Goal: Task Accomplishment & Management: Complete application form

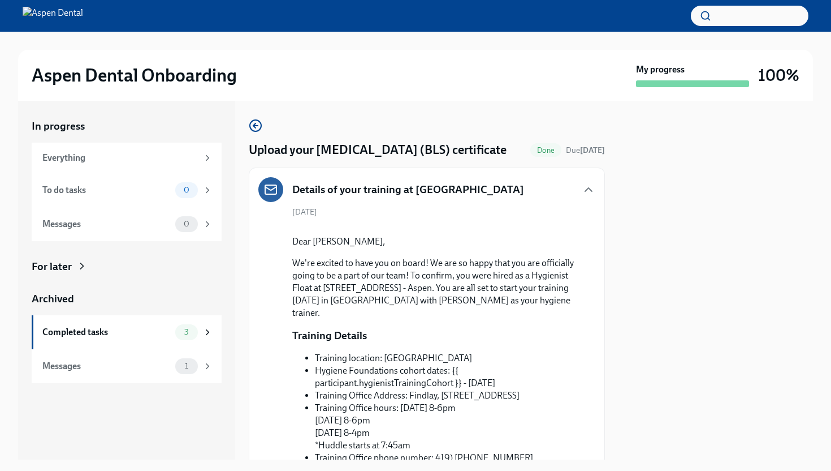
scroll to position [959, 0]
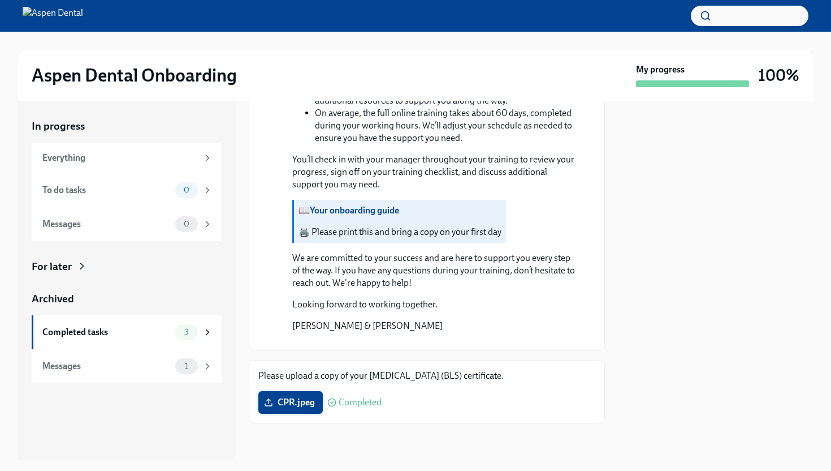
click at [269, 399] on polyline at bounding box center [269, 400] width 4 height 2
click at [0, 0] on input "CPR.jpeg" at bounding box center [0, 0] width 0 height 0
click at [96, 331] on div "Completed tasks" at bounding box center [106, 332] width 128 height 12
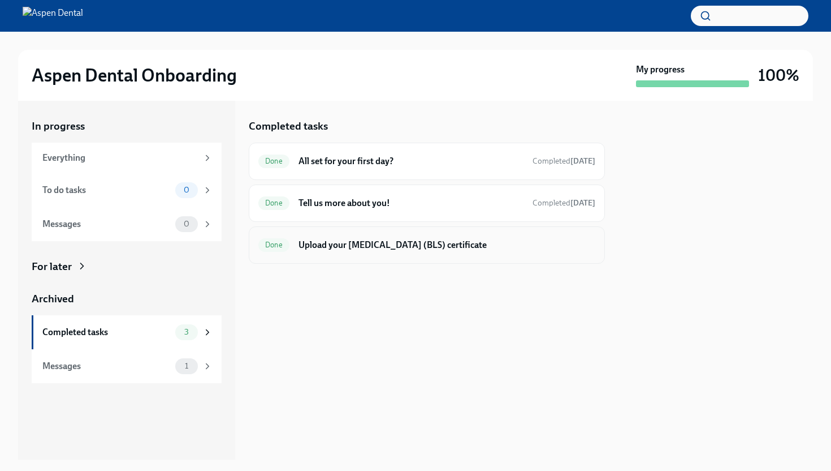
click at [303, 249] on h6 "Upload your [MEDICAL_DATA] (BLS) certificate" at bounding box center [447, 245] width 297 height 12
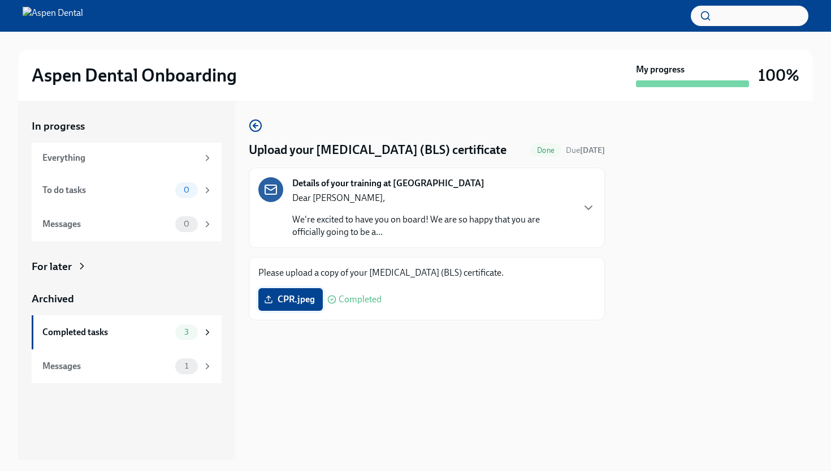
click at [285, 296] on span "CPR.jpeg" at bounding box center [290, 299] width 49 height 11
click at [0, 0] on input "CPR.jpeg" at bounding box center [0, 0] width 0 height 0
click at [290, 301] on span "CPR.jpeg" at bounding box center [290, 299] width 49 height 11
click at [0, 0] on input "CPR.jpeg" at bounding box center [0, 0] width 0 height 0
click at [331, 298] on icon at bounding box center [331, 299] width 9 height 9
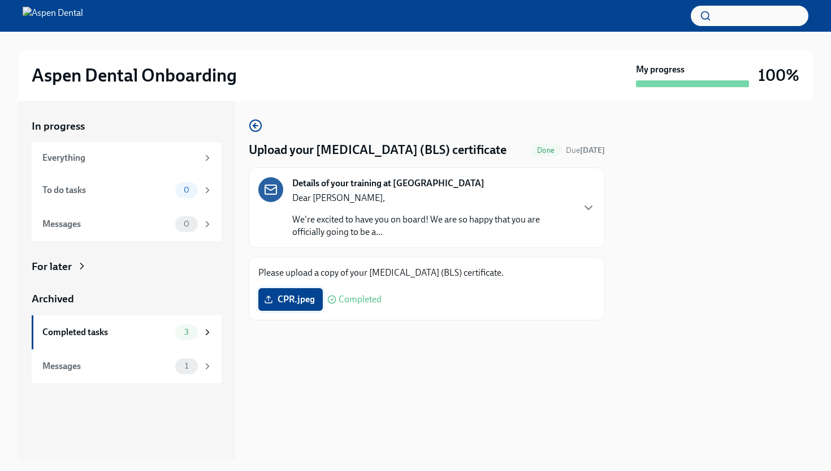
click at [269, 297] on line at bounding box center [269, 298] width 0 height 5
click at [0, 0] on input "CPR.jpeg" at bounding box center [0, 0] width 0 height 0
click at [287, 300] on span "CPR.jpeg" at bounding box center [290, 299] width 49 height 11
click at [0, 0] on input "CPR.jpeg" at bounding box center [0, 0] width 0 height 0
click at [303, 299] on span "[PERSON_NAME] TEXT .jpeg" at bounding box center [330, 299] width 128 height 11
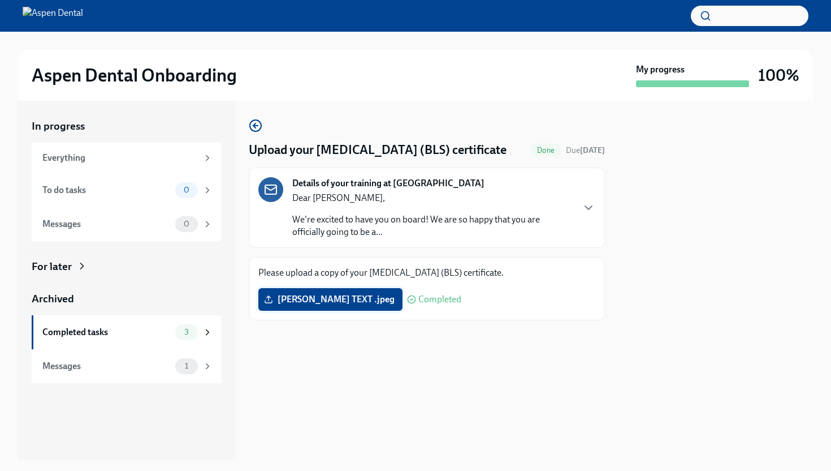
click at [0, 0] on input "[PERSON_NAME] TEXT .jpeg" at bounding box center [0, 0] width 0 height 0
click at [334, 299] on span "[PERSON_NAME] TEXT .jpeg" at bounding box center [330, 299] width 128 height 11
click at [0, 0] on input "[PERSON_NAME] TEXT .jpeg" at bounding box center [0, 0] width 0 height 0
click at [540, 154] on span "Done" at bounding box center [546, 150] width 31 height 8
click at [255, 127] on icon "button" at bounding box center [256, 126] width 14 height 14
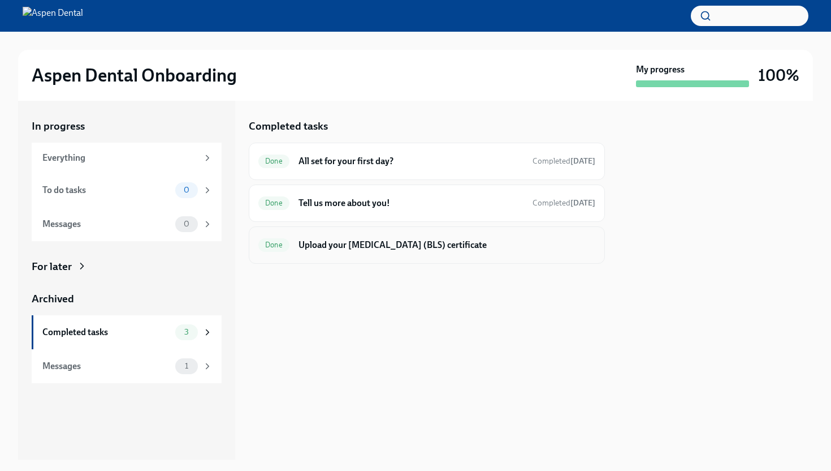
click at [274, 245] on span "Done" at bounding box center [273, 244] width 31 height 8
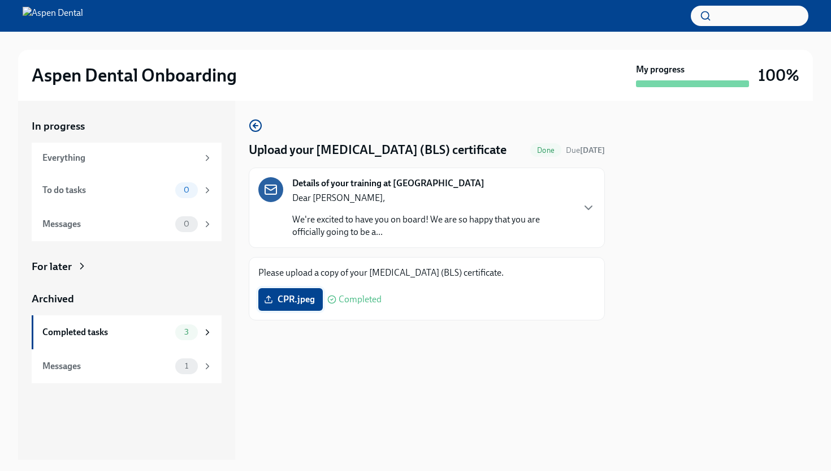
click at [284, 296] on span "CPR.jpeg" at bounding box center [290, 299] width 49 height 11
click at [0, 0] on input "CPR.jpeg" at bounding box center [0, 0] width 0 height 0
click at [256, 121] on icon "button" at bounding box center [256, 126] width 14 height 14
